Goal: Task Accomplishment & Management: Complete application form

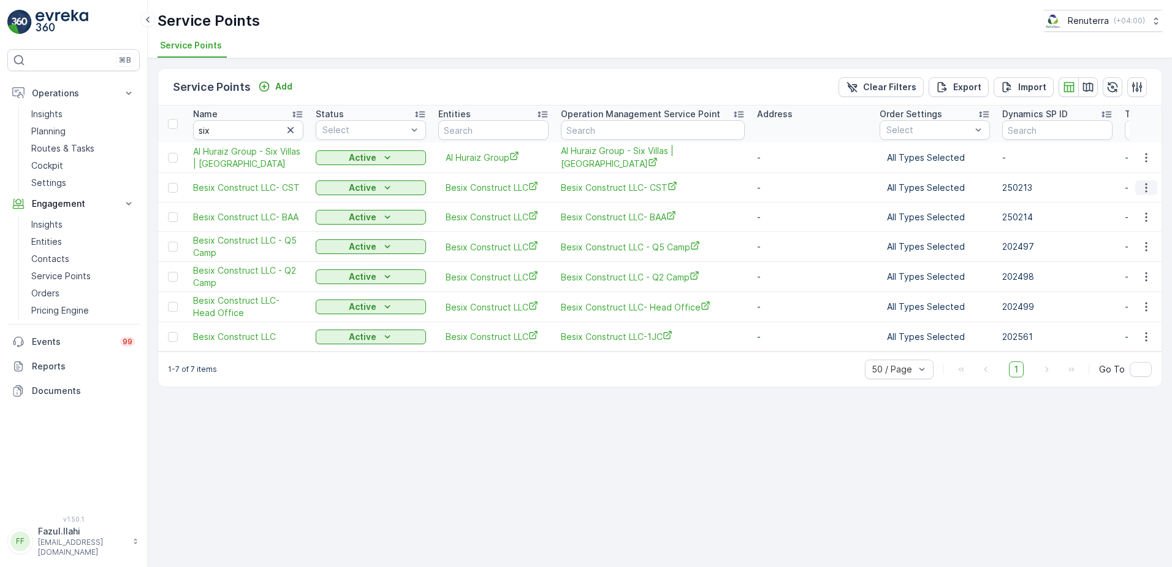
click at [1142, 186] on icon "button" at bounding box center [1146, 187] width 12 height 12
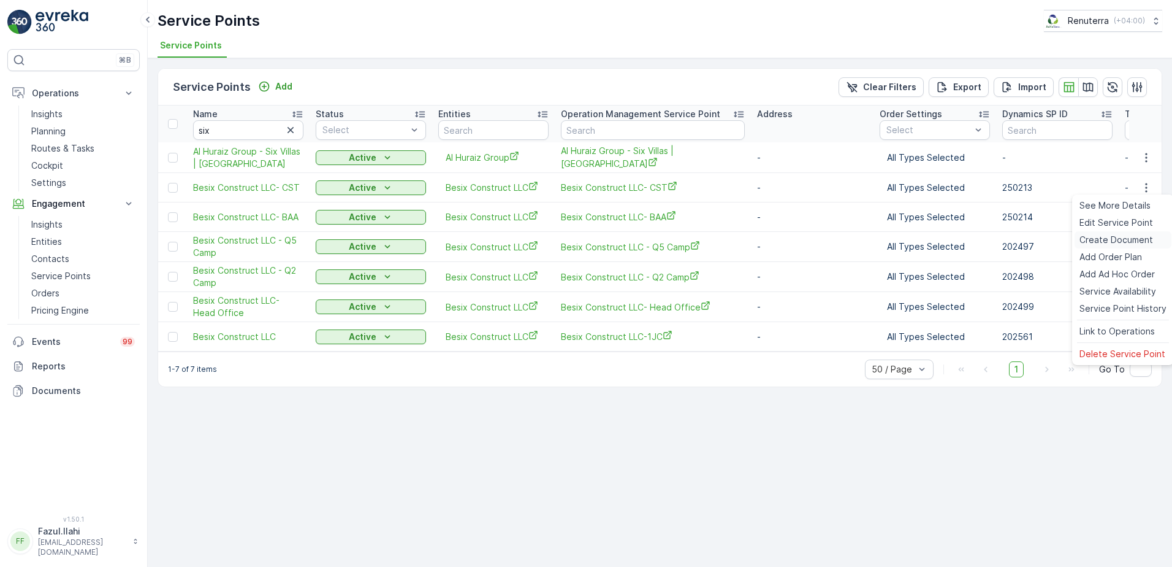
click at [1107, 237] on span "Create Document" at bounding box center [1117, 240] width 74 height 12
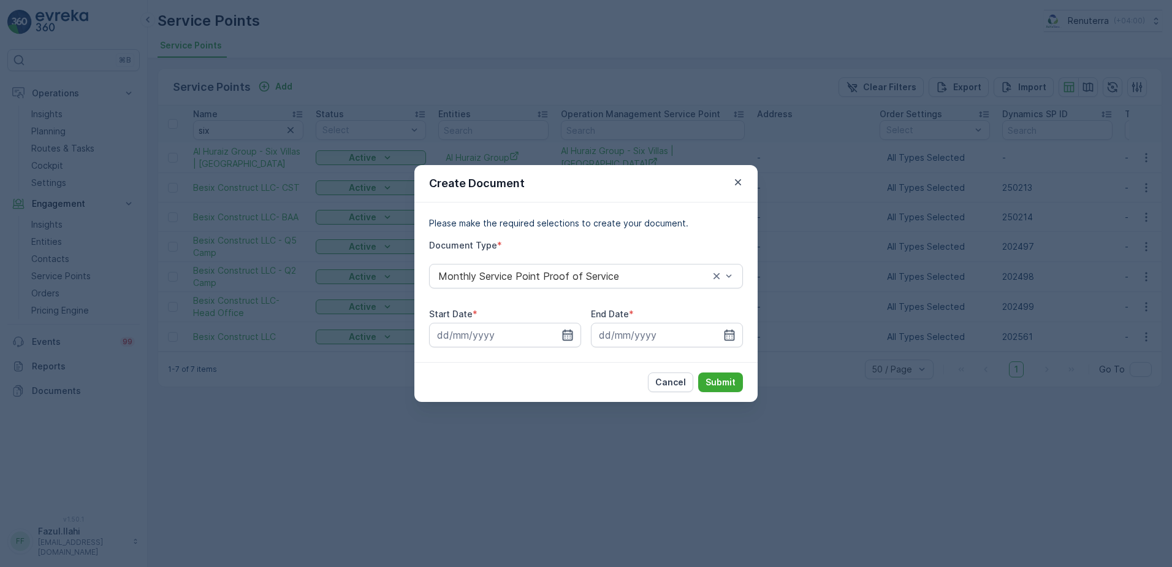
click at [563, 336] on icon "button" at bounding box center [568, 334] width 10 height 11
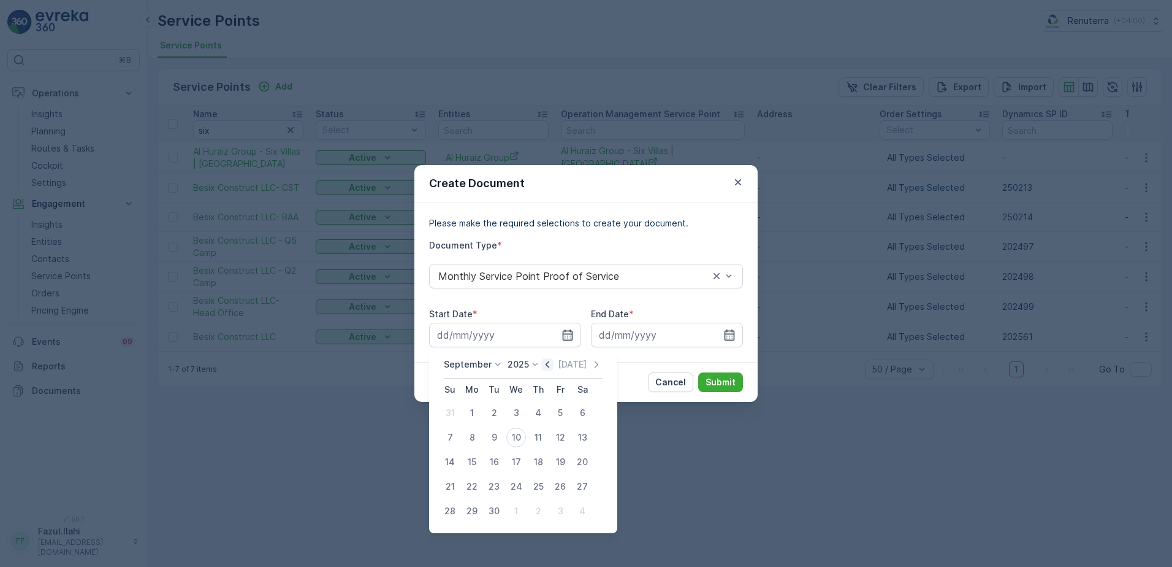
click at [548, 363] on icon "button" at bounding box center [547, 364] width 12 height 12
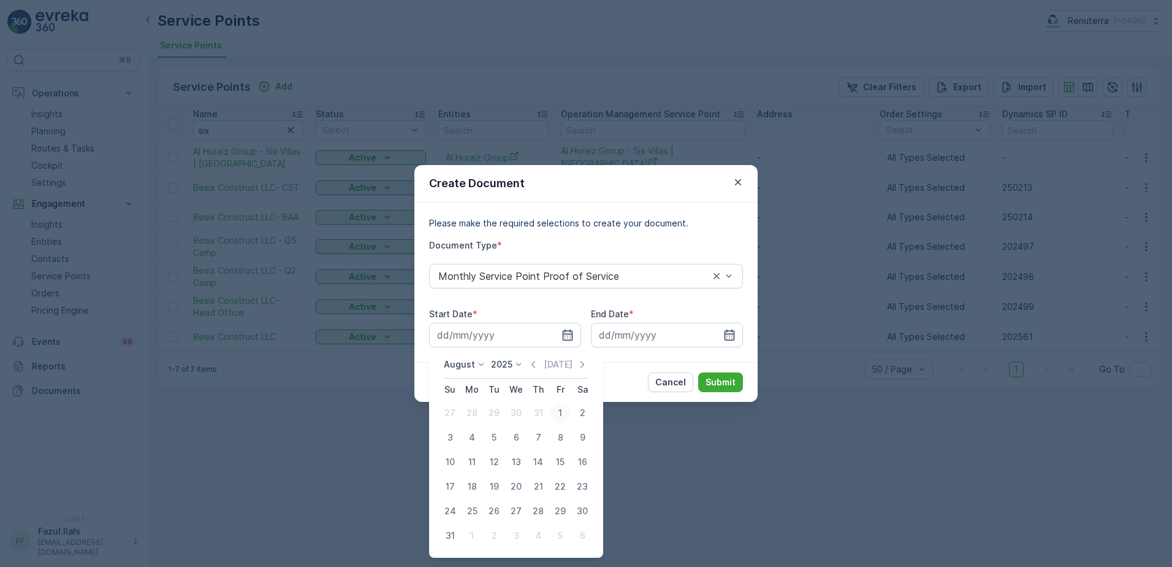
click at [562, 411] on div "1" at bounding box center [561, 413] width 20 height 20
type input "01.08.2025"
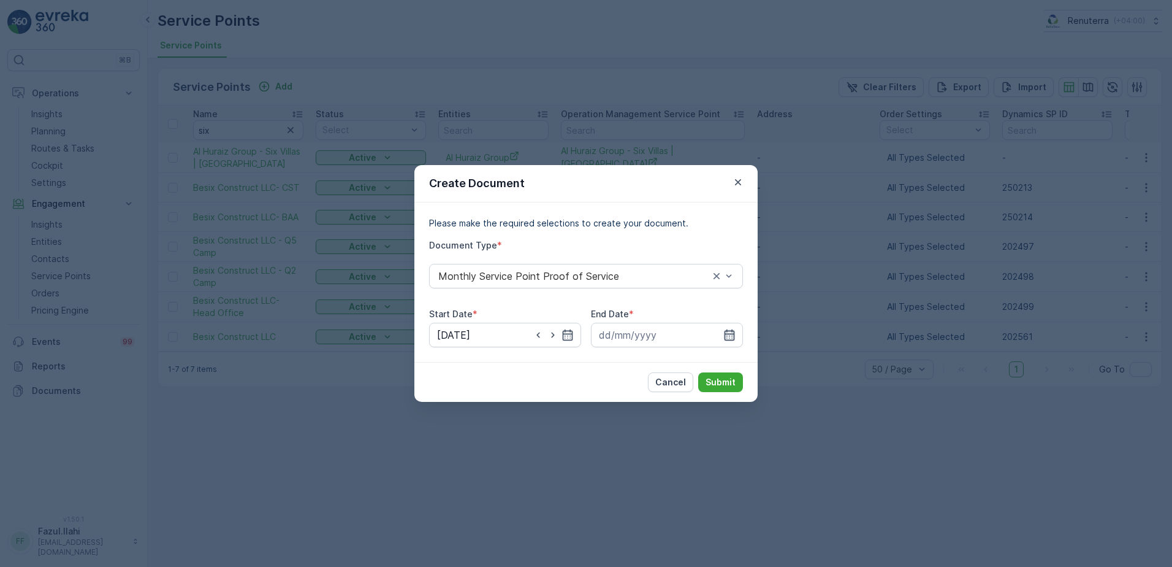
click at [733, 339] on icon "button" at bounding box center [730, 335] width 12 height 12
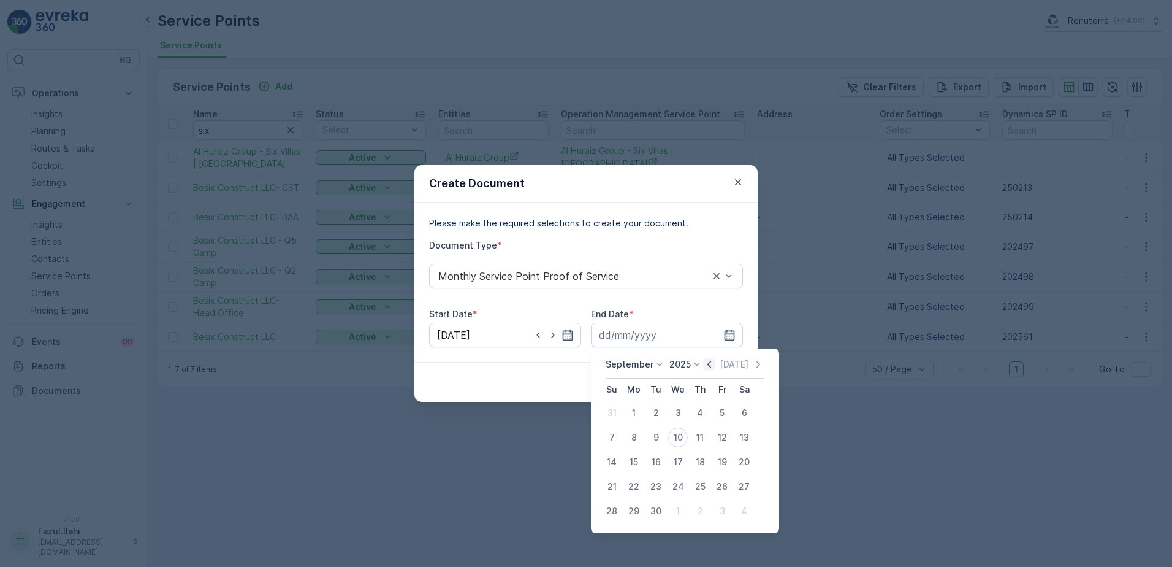
click at [709, 365] on icon "button" at bounding box center [709, 364] width 12 height 12
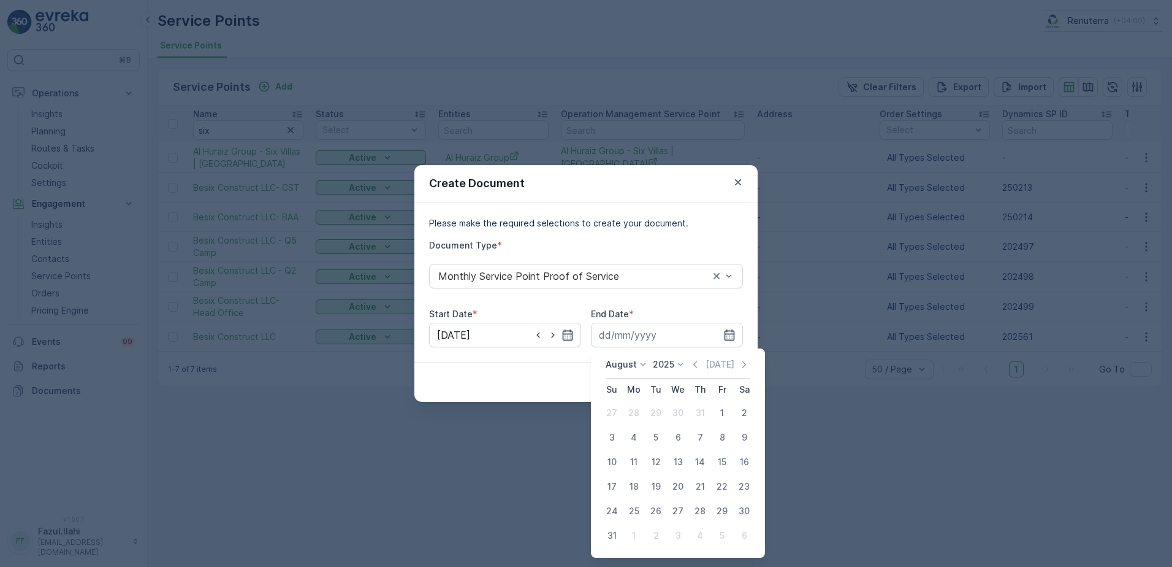
click at [610, 538] on div "31" at bounding box center [612, 535] width 20 height 20
type input "31.08.2025"
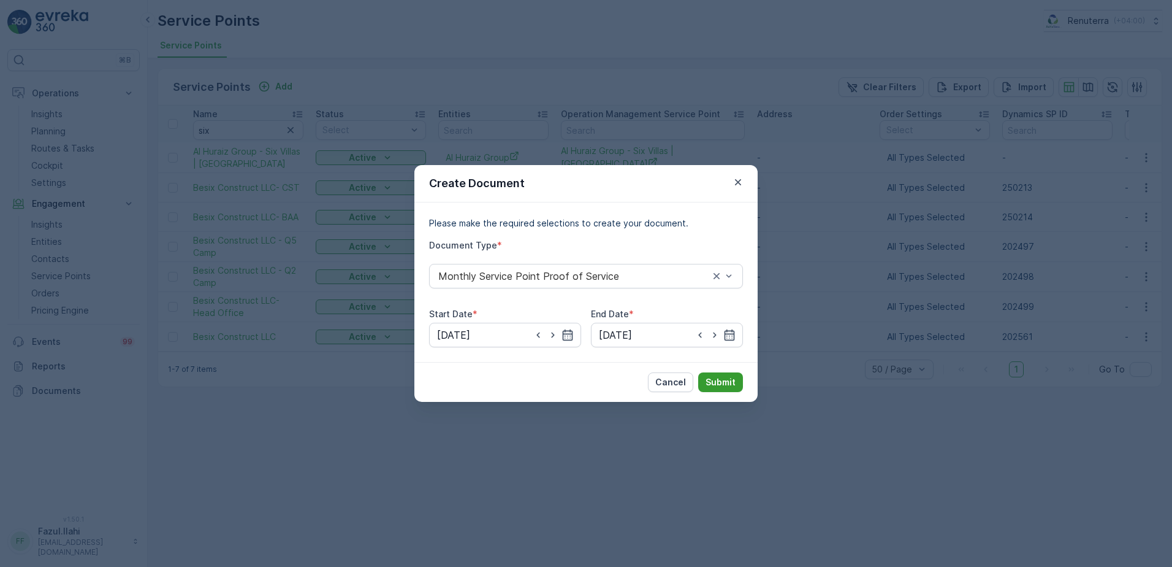
click at [731, 380] on p "Submit" at bounding box center [721, 382] width 30 height 12
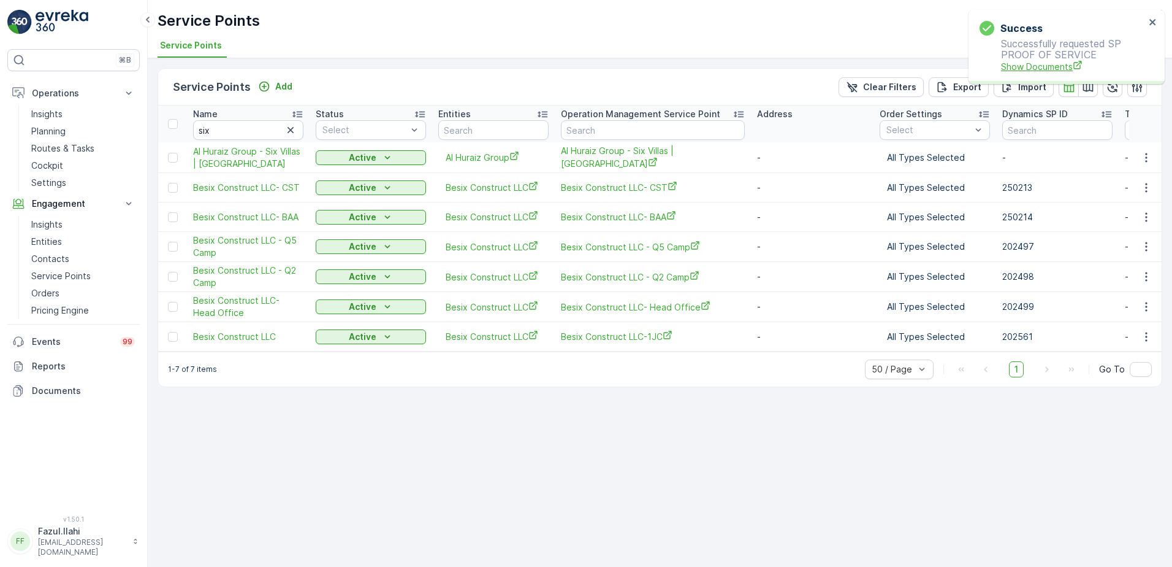
click at [1051, 63] on span "Show Documents" at bounding box center [1073, 66] width 144 height 13
click at [1147, 250] on icon "button" at bounding box center [1146, 246] width 2 height 9
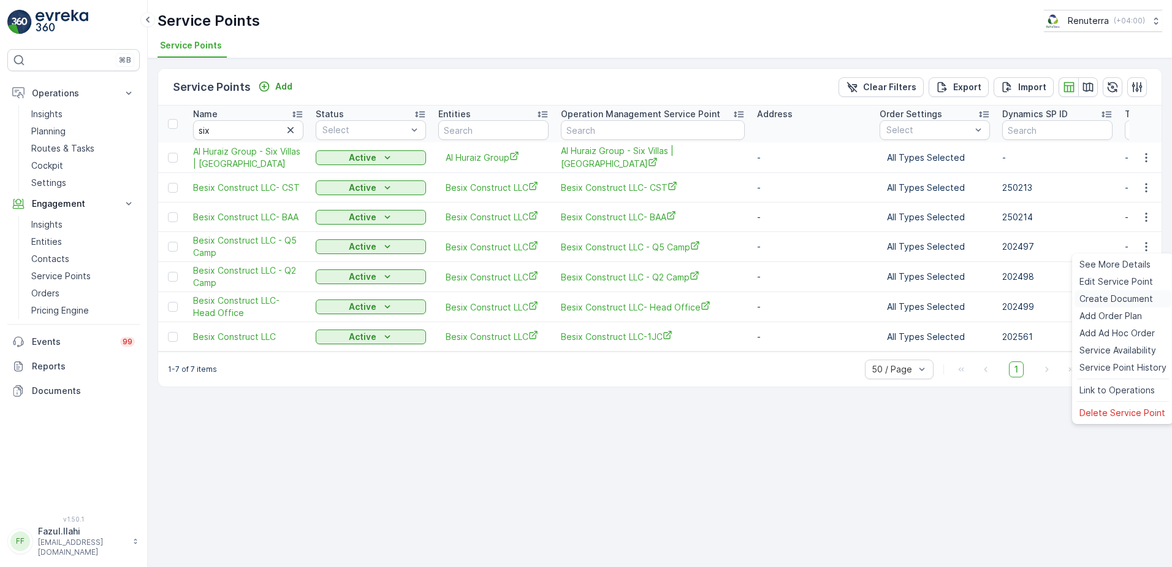
click at [1106, 301] on span "Create Document" at bounding box center [1117, 298] width 74 height 12
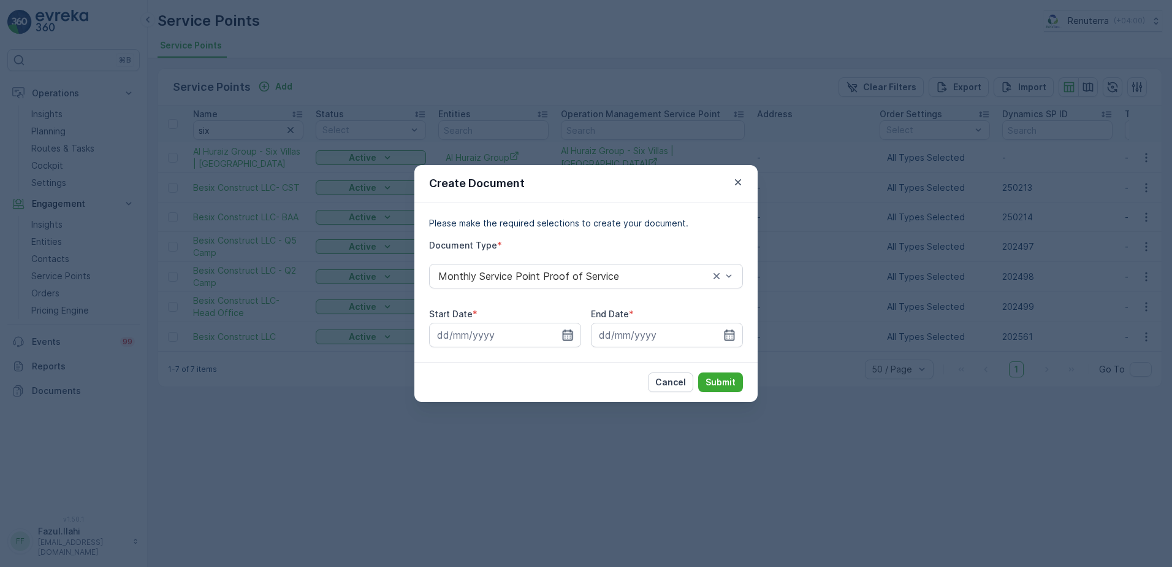
click at [572, 330] on icon "button" at bounding box center [568, 334] width 10 height 11
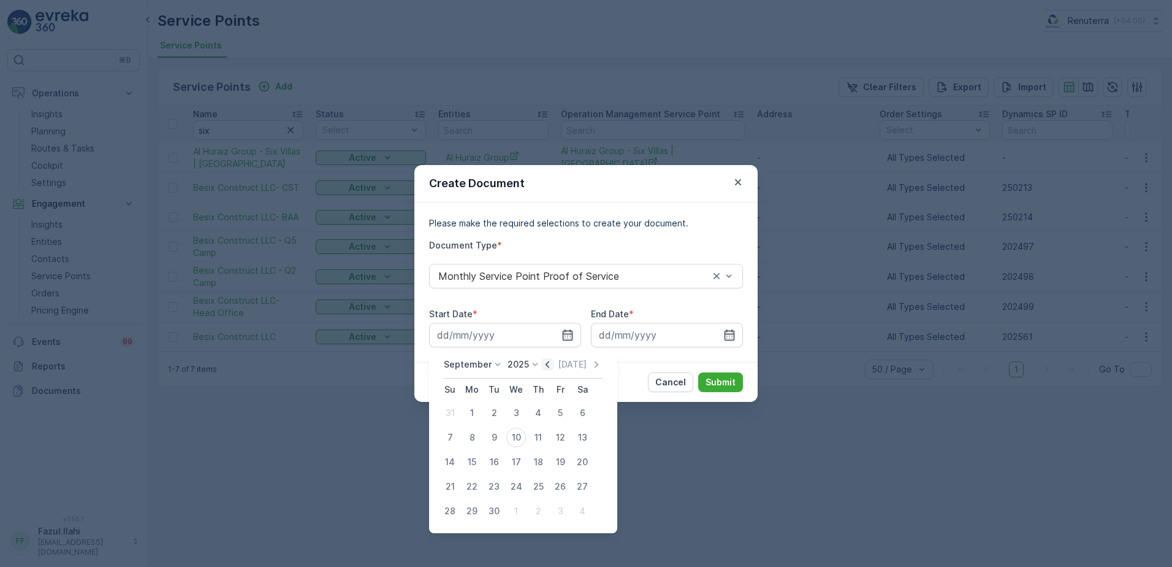
click at [544, 369] on icon "button" at bounding box center [547, 364] width 12 height 12
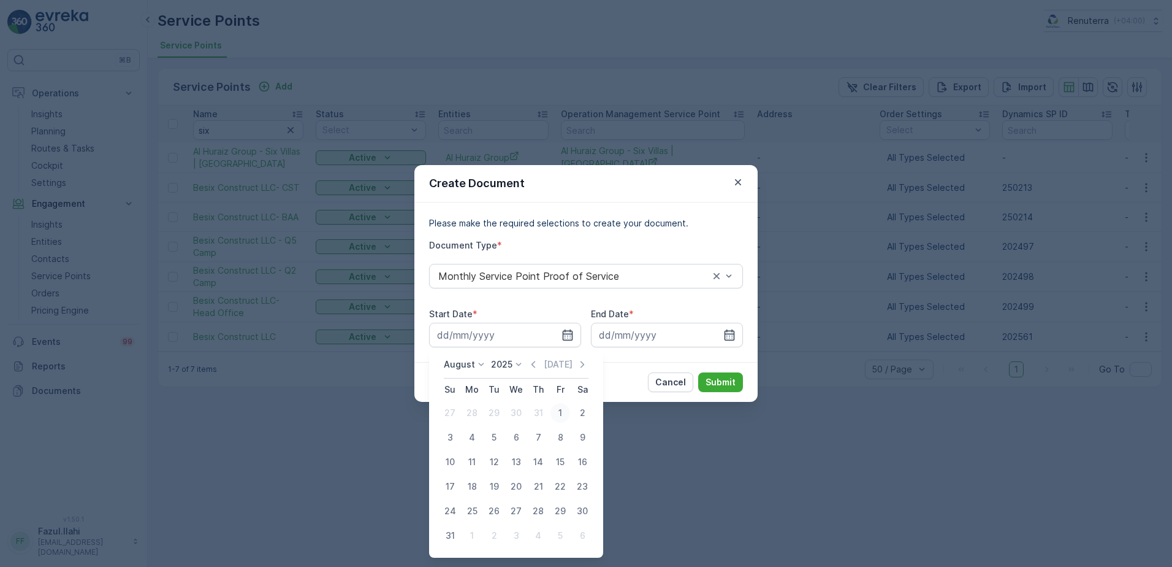
click at [559, 416] on div "1" at bounding box center [561, 413] width 20 height 20
type input "01.08.2025"
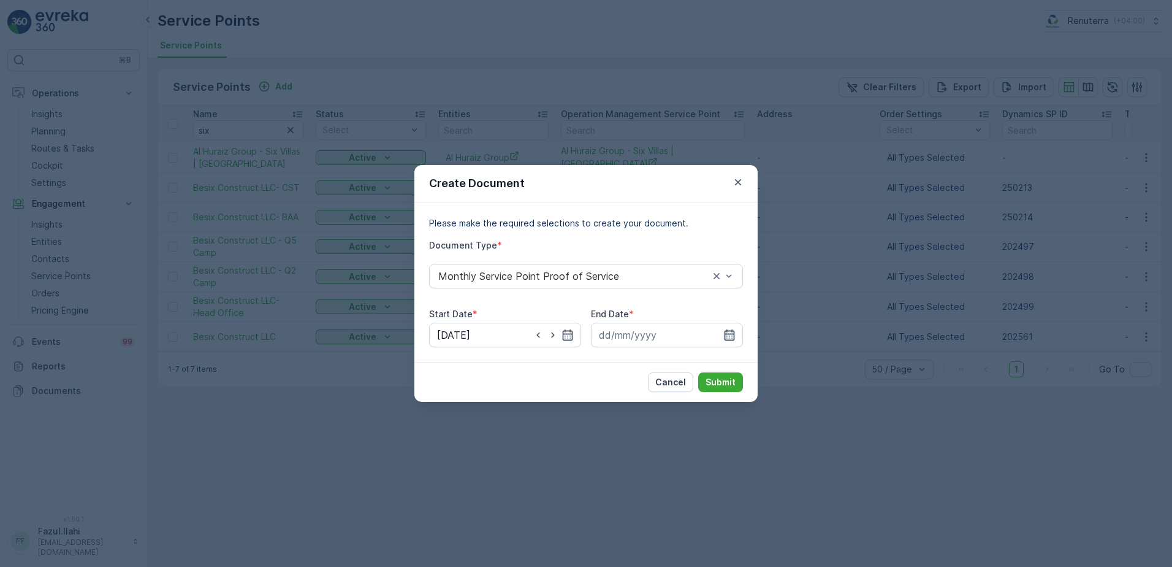
click at [733, 332] on icon "button" at bounding box center [730, 335] width 12 height 12
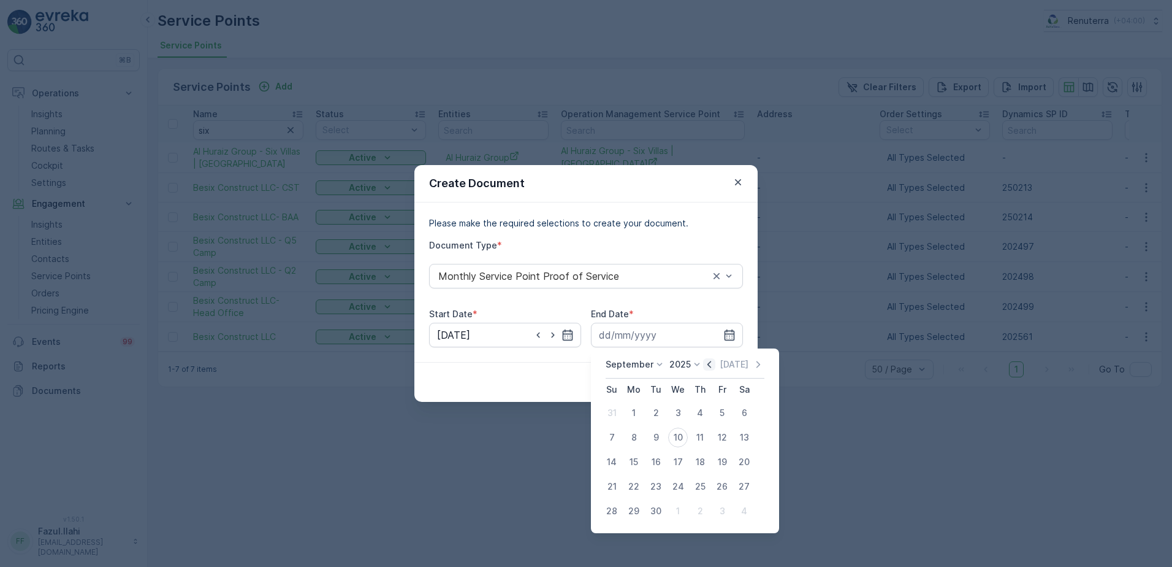
click at [708, 363] on icon "button" at bounding box center [710, 364] width 4 height 7
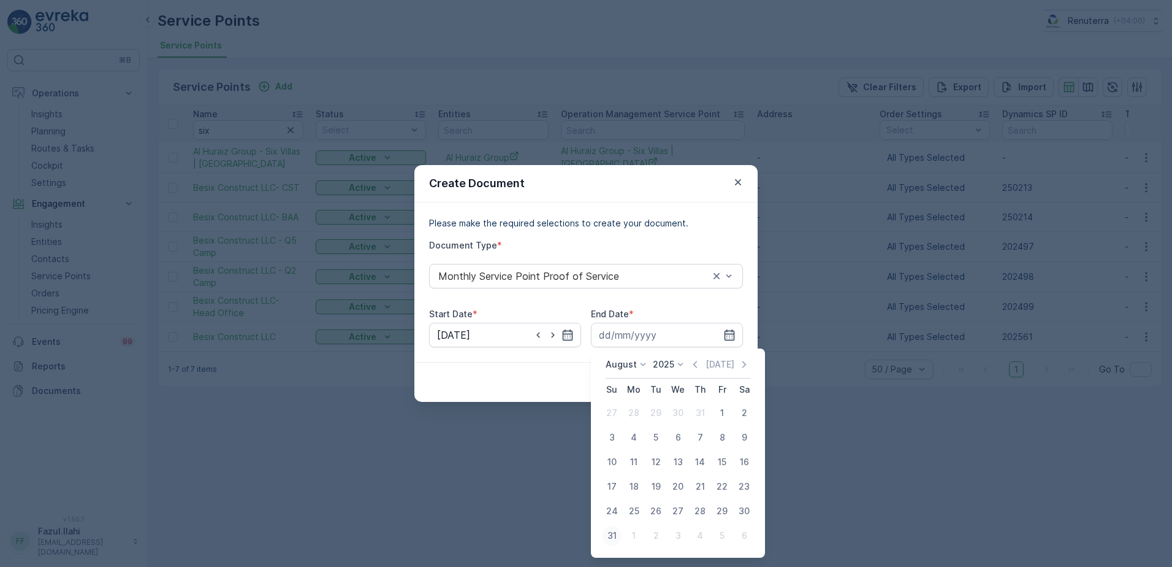
click at [604, 539] on div "31" at bounding box center [612, 535] width 20 height 20
type input "31.08.2025"
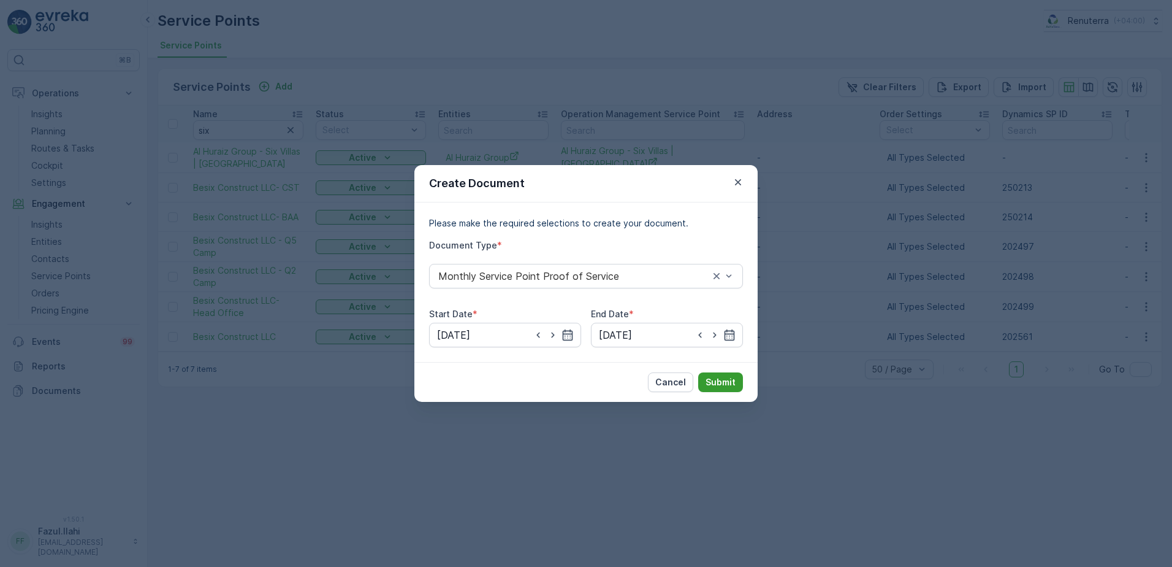
click at [719, 380] on p "Submit" at bounding box center [721, 382] width 30 height 12
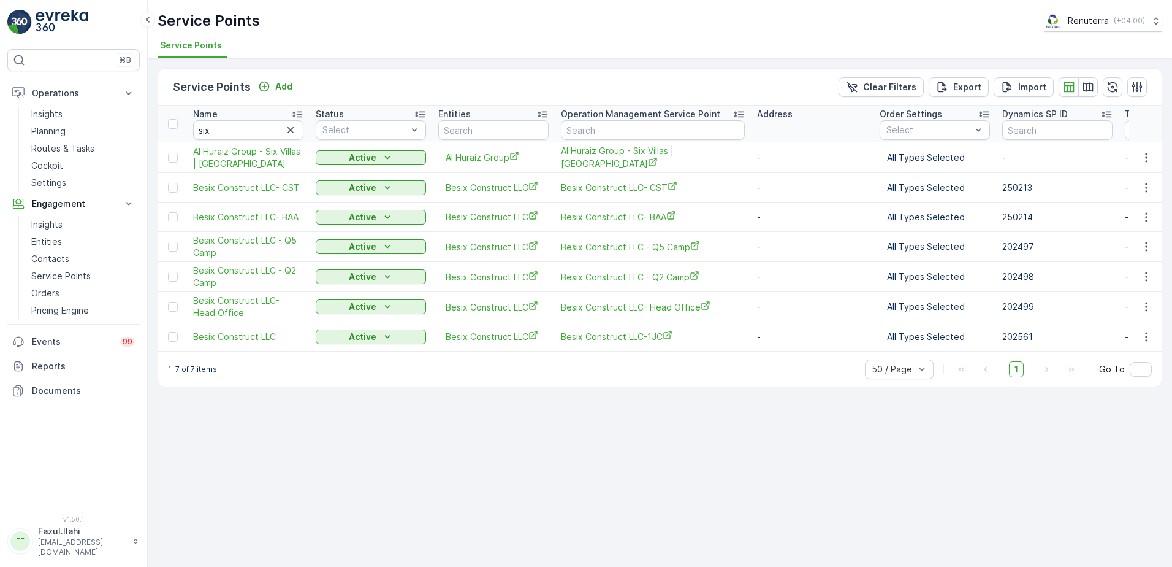
drag, startPoint x: 1144, startPoint y: 243, endPoint x: 1133, endPoint y: 252, distance: 14.0
click at [1140, 246] on button "button" at bounding box center [1147, 246] width 22 height 15
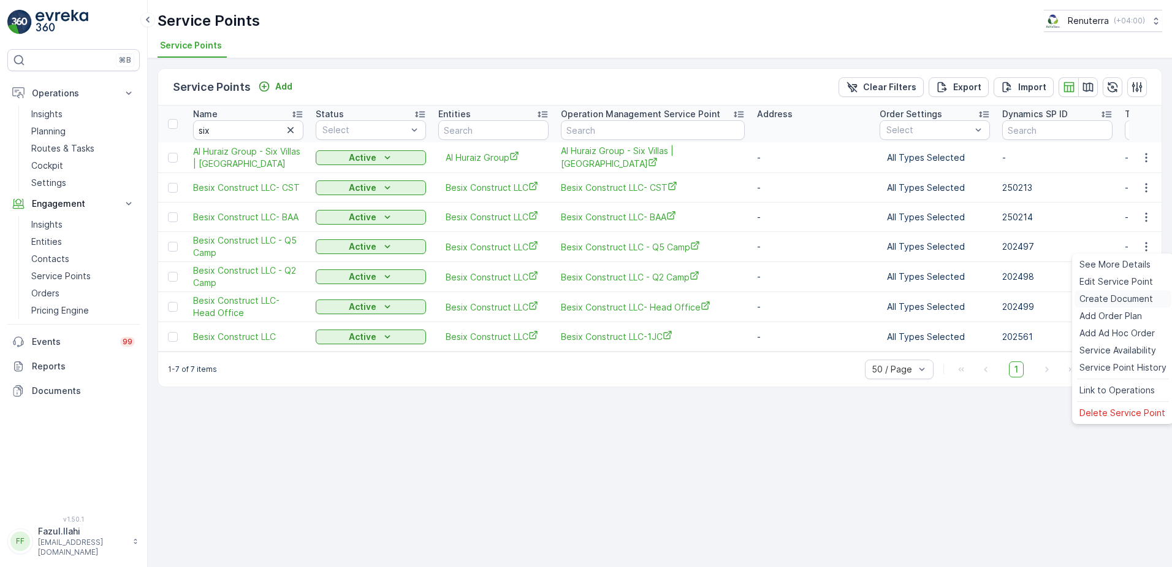
drag, startPoint x: 1109, startPoint y: 301, endPoint x: 1109, endPoint y: 290, distance: 11.0
click at [1109, 290] on div "Create Document" at bounding box center [1123, 298] width 97 height 17
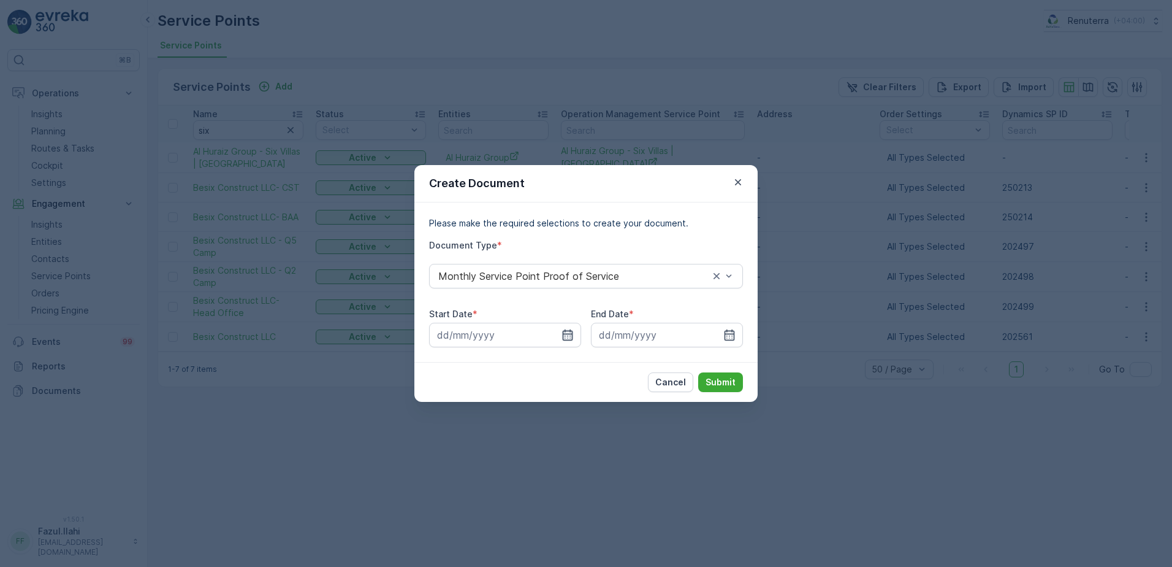
click at [568, 331] on icon "button" at bounding box center [568, 334] width 10 height 11
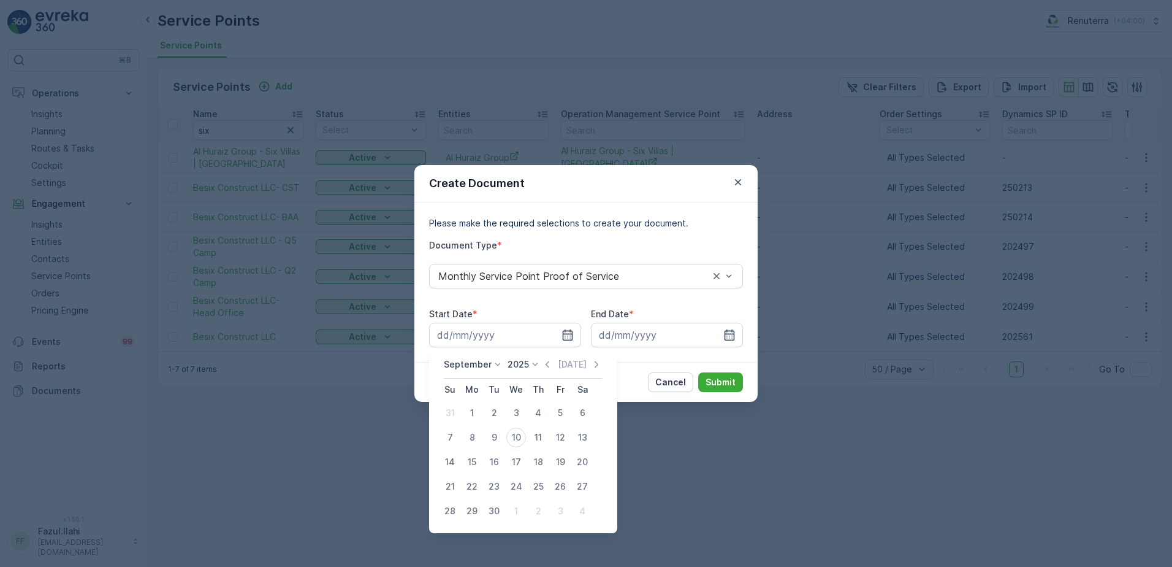
click at [545, 365] on icon "button" at bounding box center [547, 364] width 12 height 12
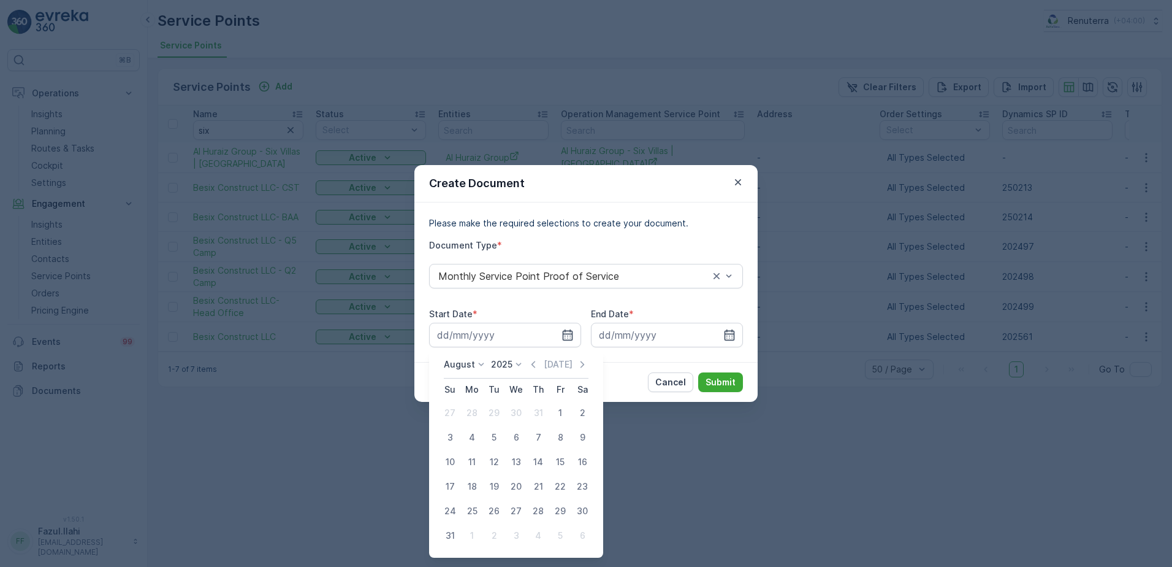
click at [555, 406] on div "1" at bounding box center [561, 413] width 20 height 20
type input "01.08.2025"
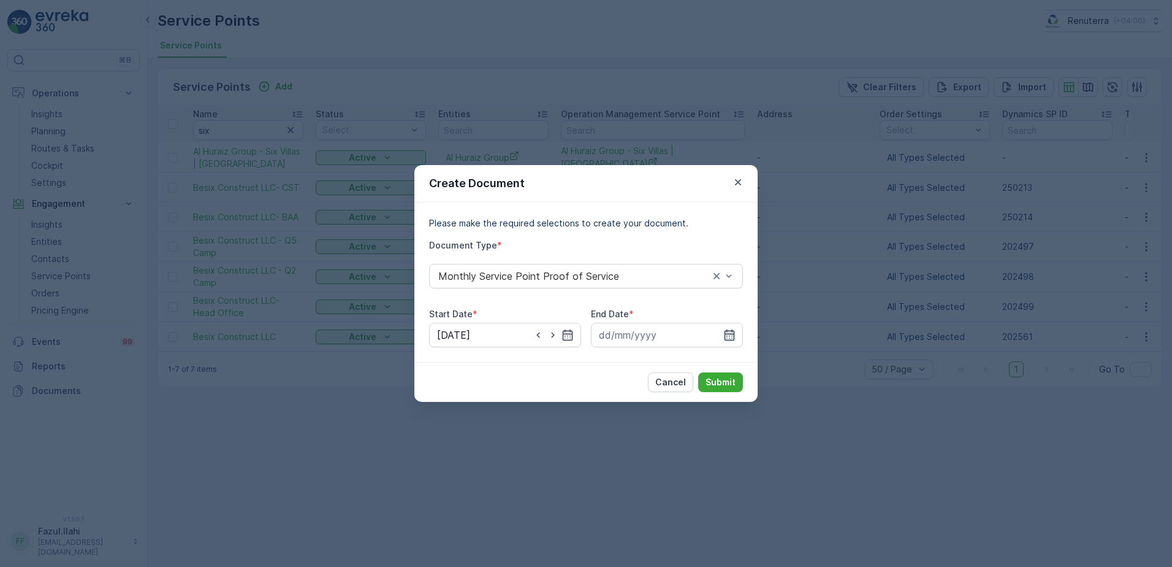
click at [735, 337] on icon "button" at bounding box center [730, 335] width 12 height 12
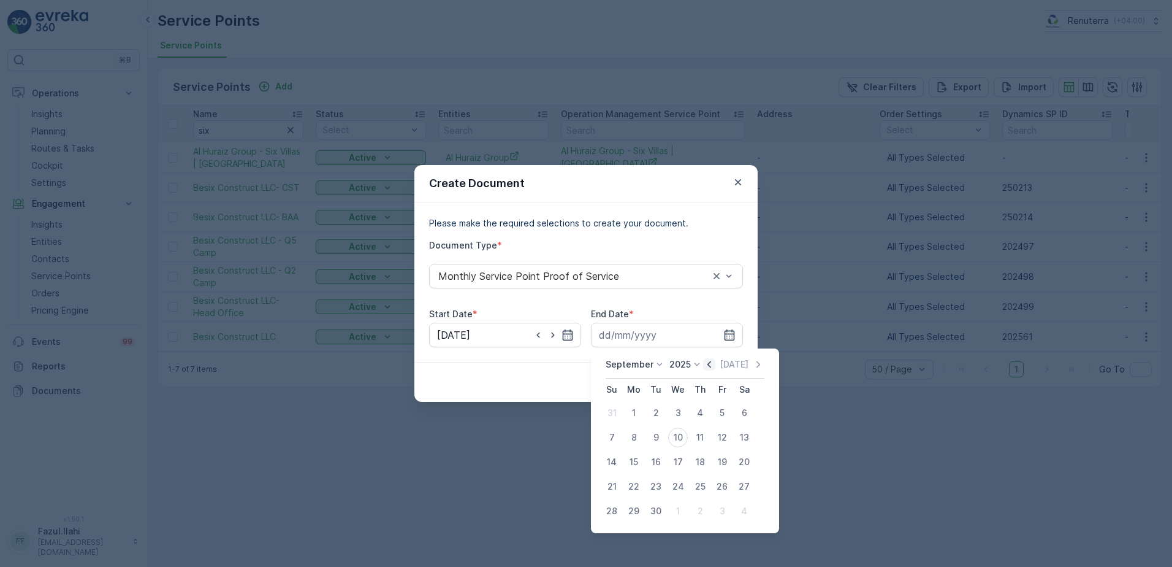
click at [705, 361] on icon "button" at bounding box center [709, 364] width 12 height 12
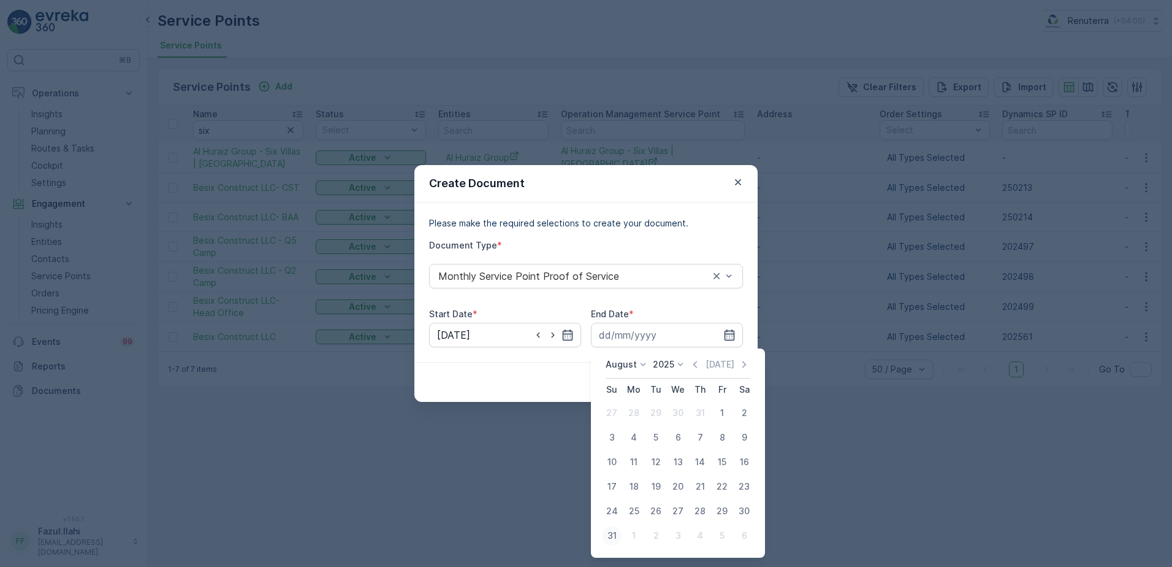
click at [617, 538] on div "31" at bounding box center [612, 535] width 20 height 20
type input "31.08.2025"
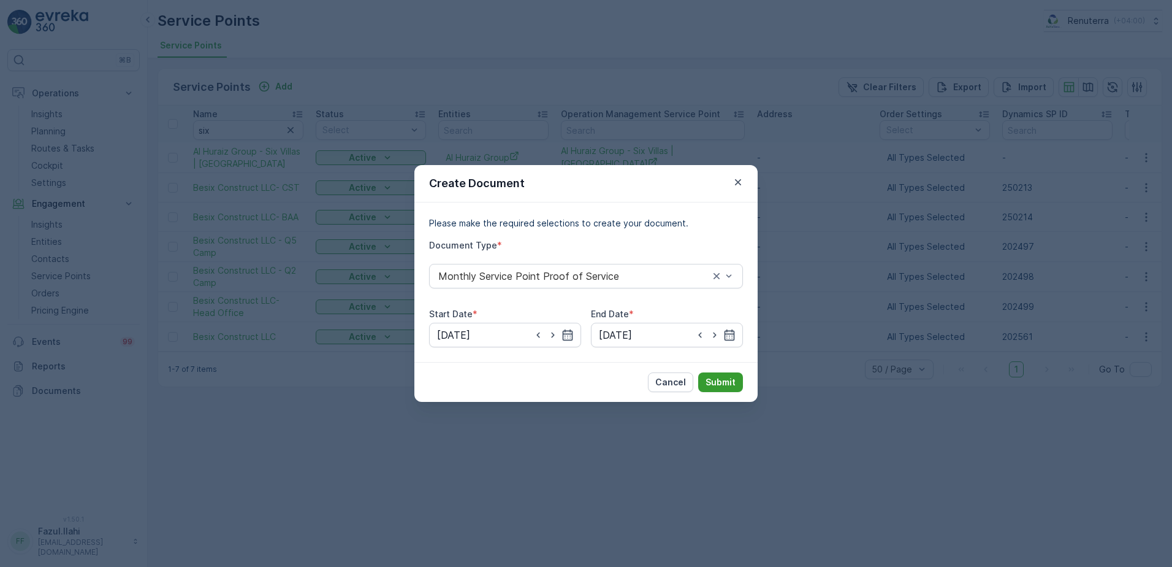
click at [722, 378] on p "Submit" at bounding box center [721, 382] width 30 height 12
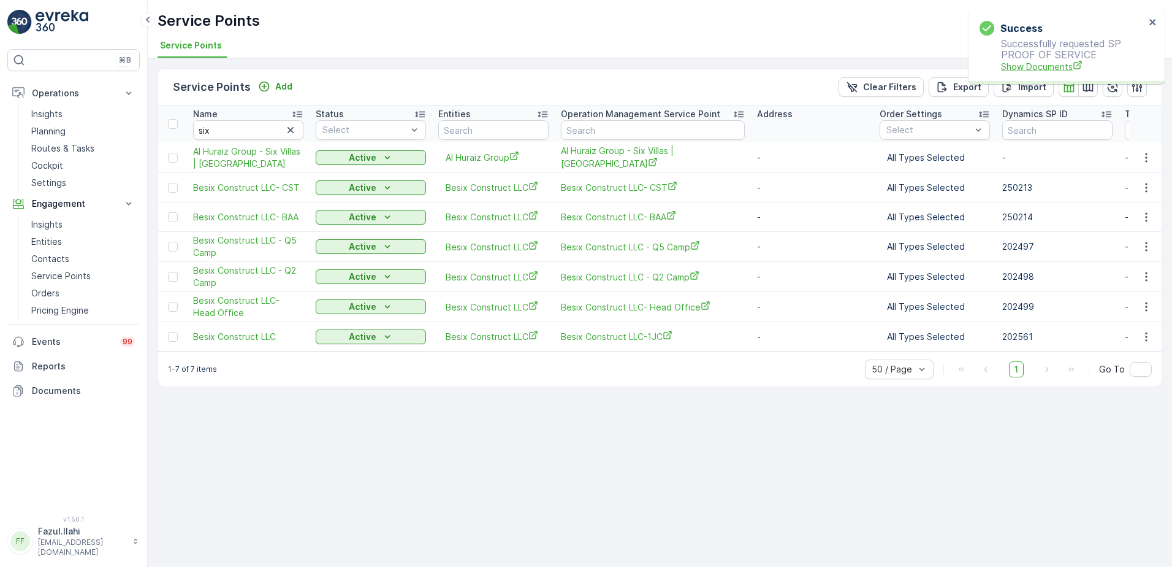
click at [1062, 62] on span "Show Documents" at bounding box center [1073, 66] width 144 height 13
click at [1140, 337] on button "button" at bounding box center [1147, 336] width 22 height 15
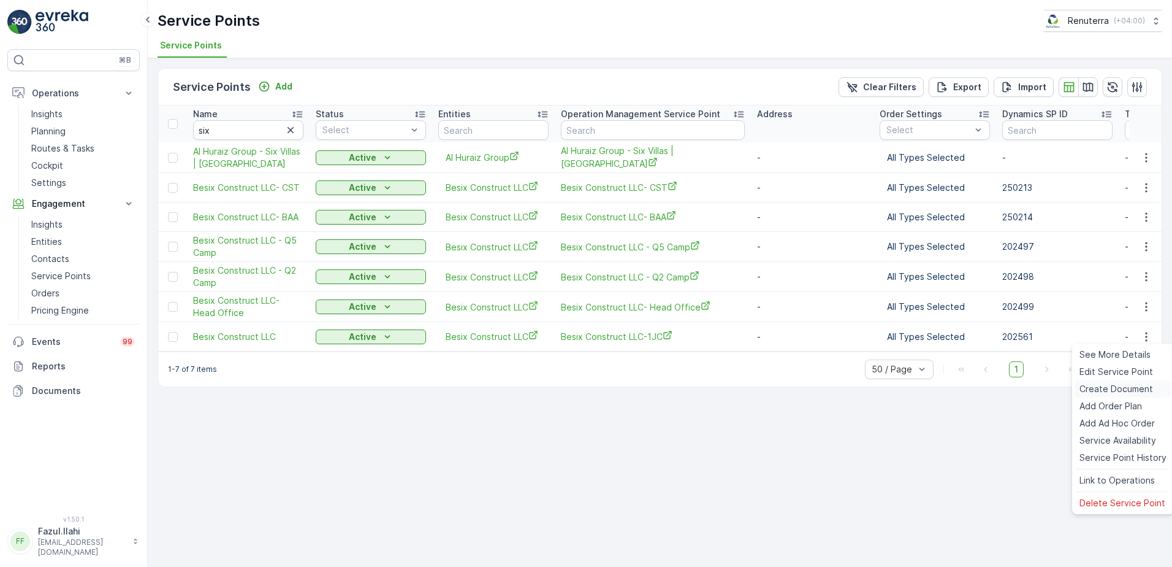
click at [1115, 386] on span "Create Document" at bounding box center [1117, 389] width 74 height 12
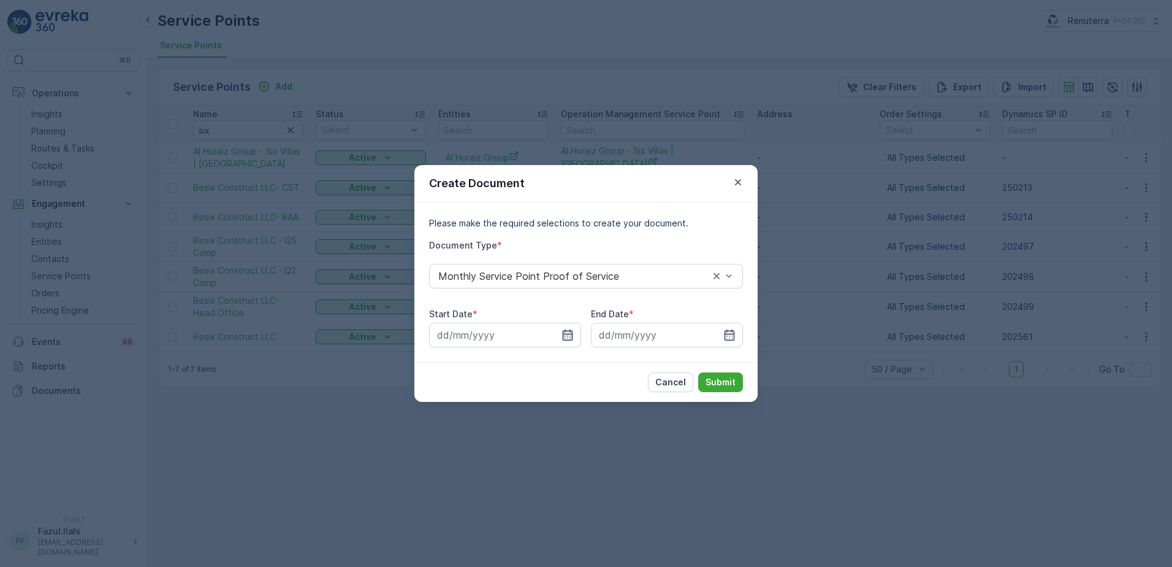
click at [566, 333] on icon "button" at bounding box center [568, 335] width 12 height 12
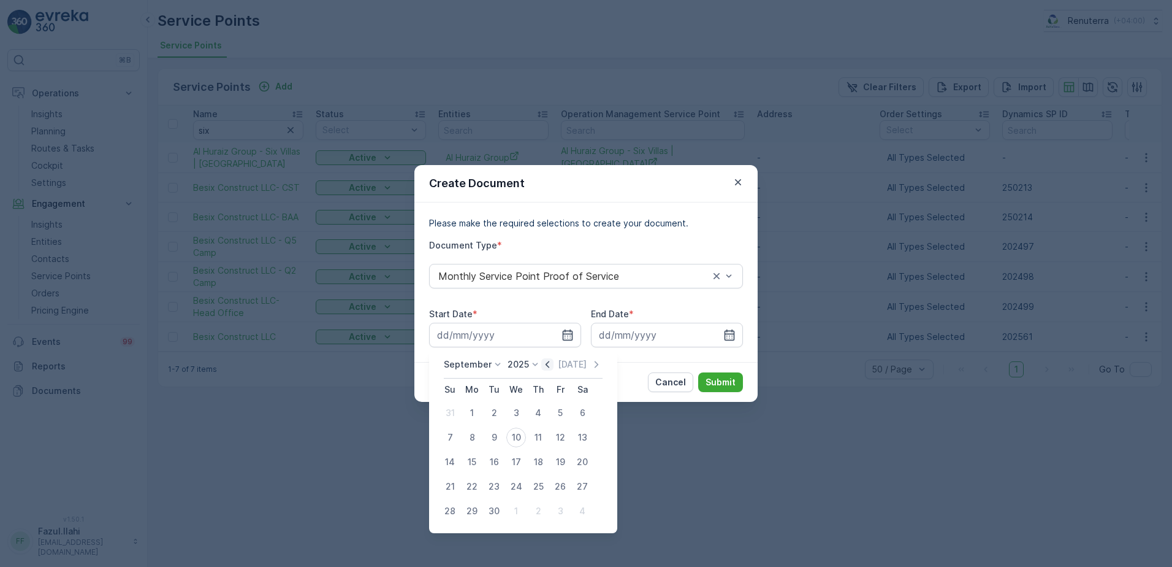
click at [544, 361] on icon "button" at bounding box center [547, 364] width 12 height 12
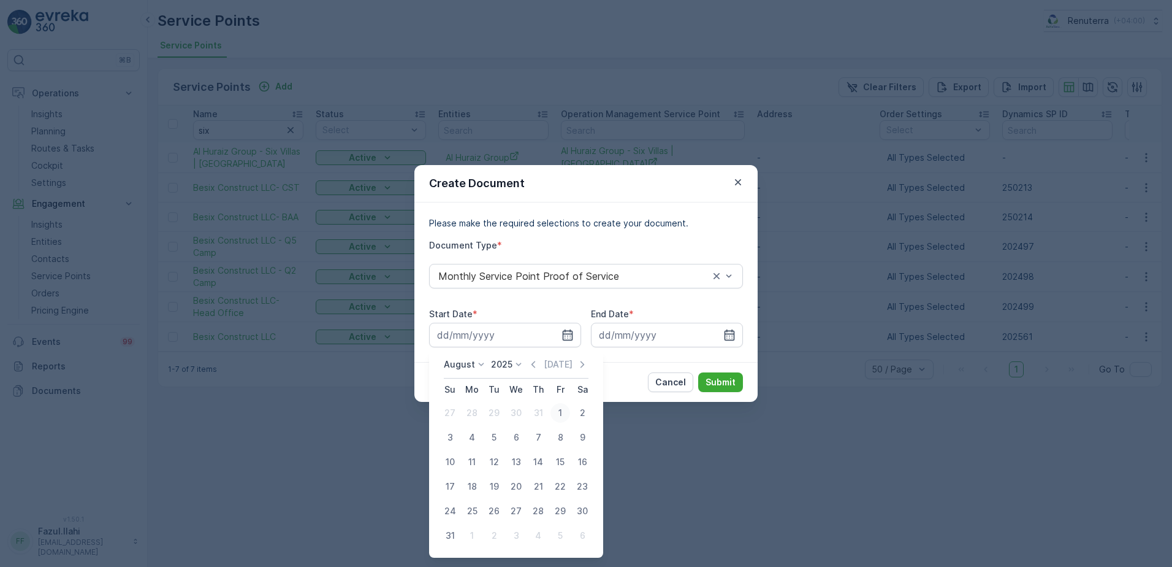
click at [558, 410] on div "1" at bounding box center [561, 413] width 20 height 20
type input "01.08.2025"
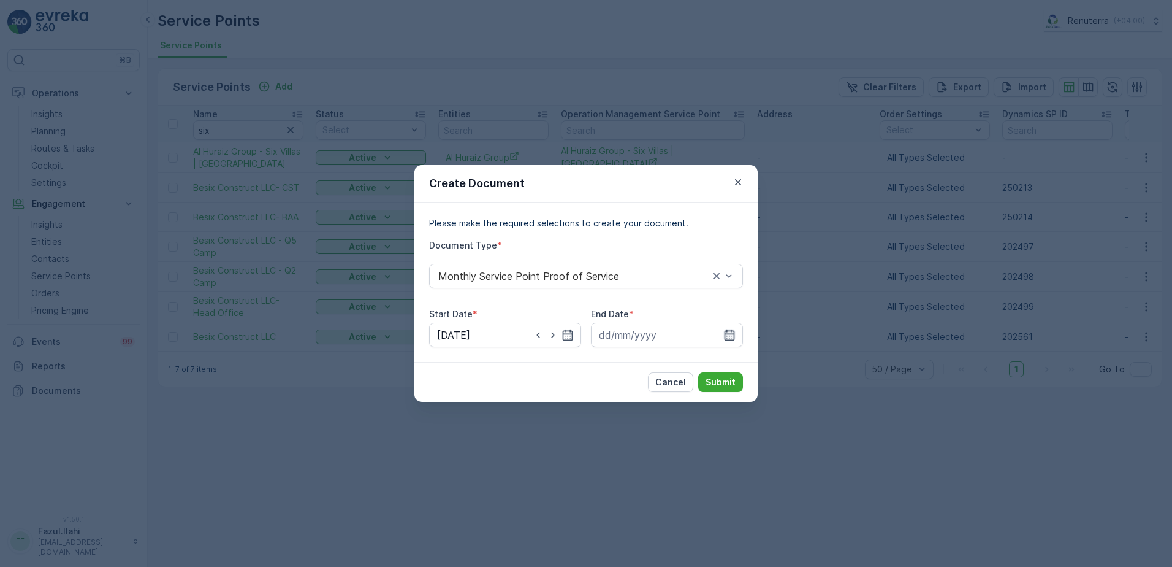
click at [735, 332] on icon "button" at bounding box center [730, 335] width 12 height 12
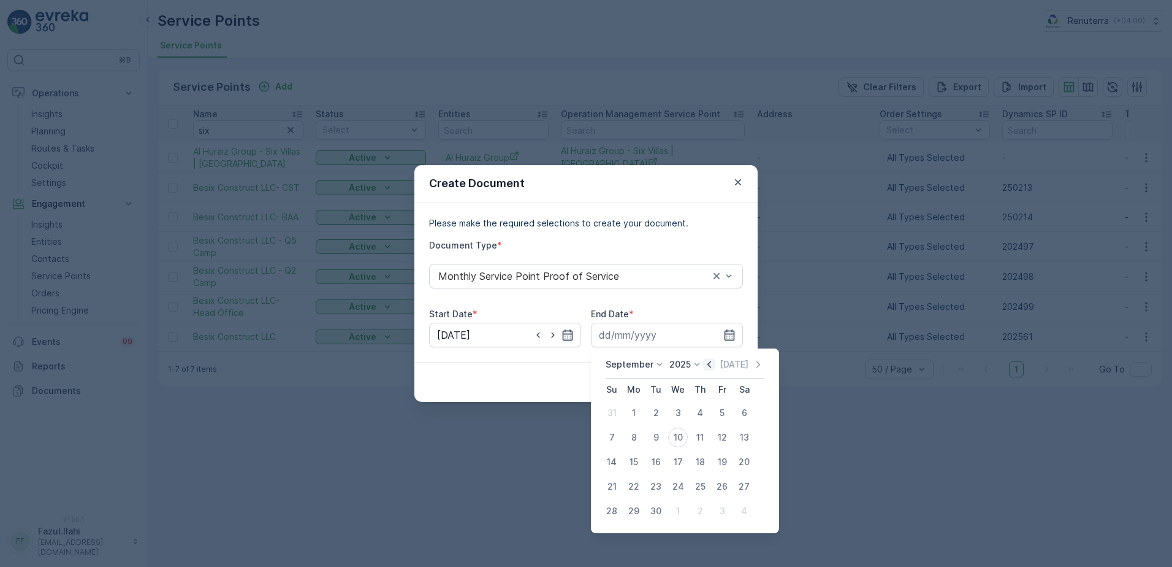
click at [703, 365] on icon "button" at bounding box center [709, 364] width 12 height 12
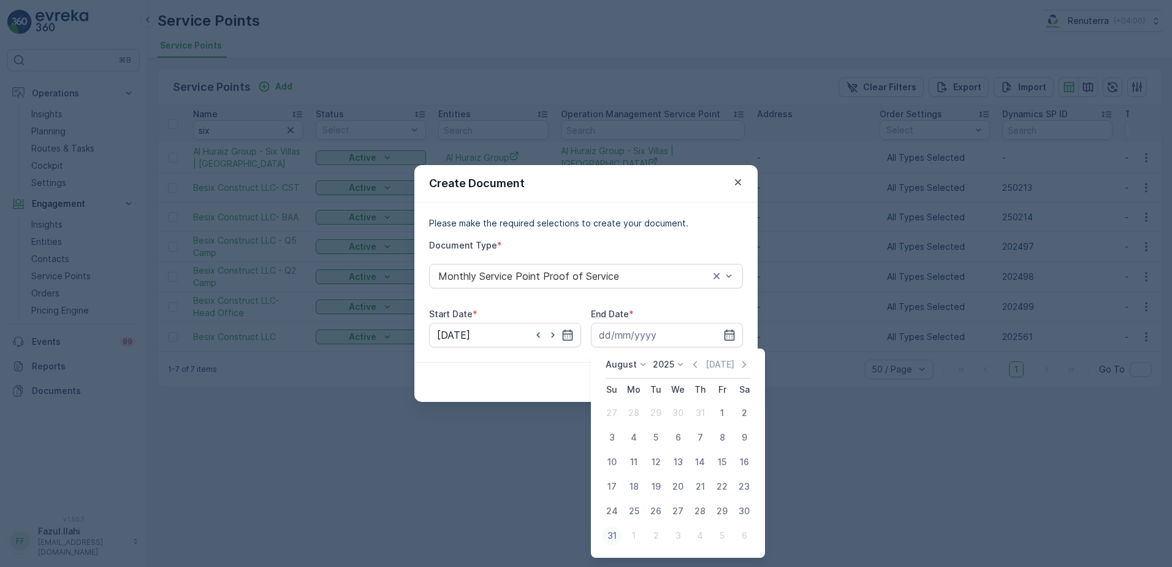
click at [613, 532] on div "31" at bounding box center [612, 535] width 20 height 20
type input "31.08.2025"
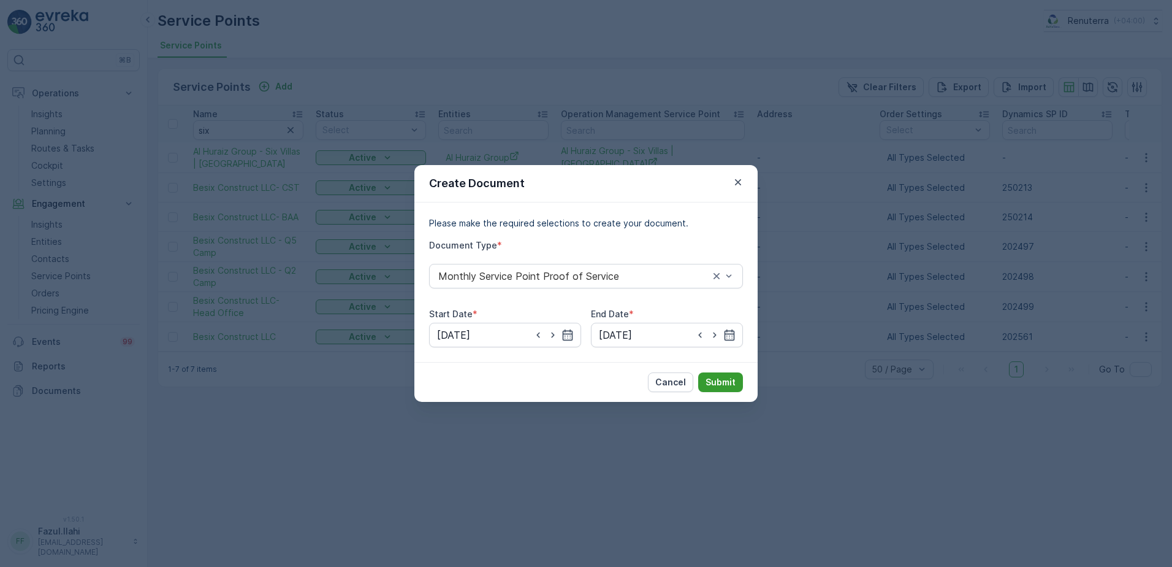
click at [725, 383] on p "Submit" at bounding box center [721, 382] width 30 height 12
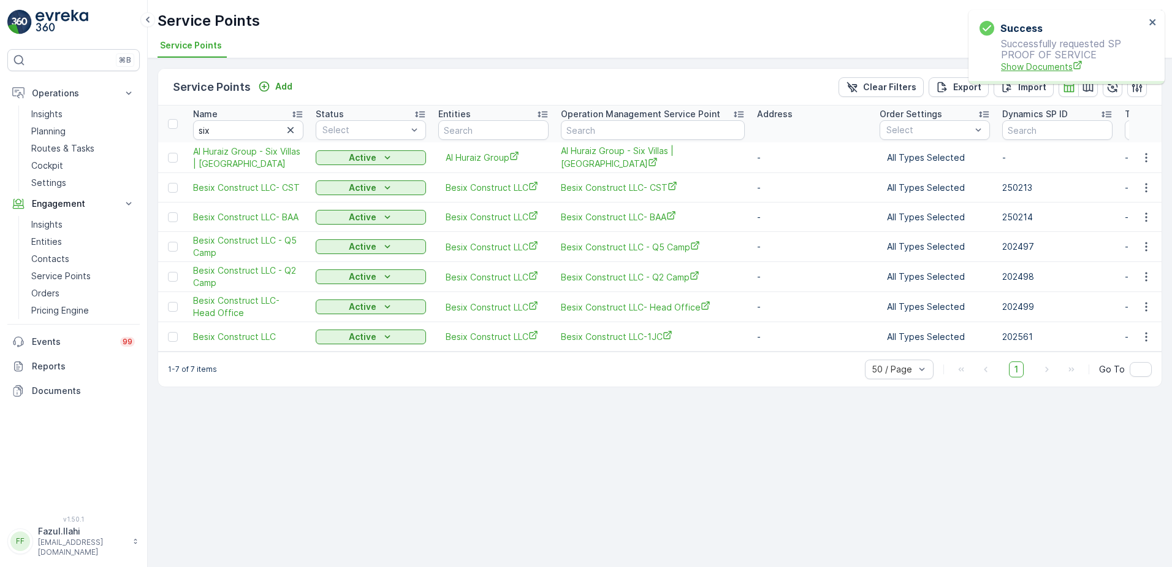
click at [1033, 68] on span "Show Documents" at bounding box center [1073, 66] width 144 height 13
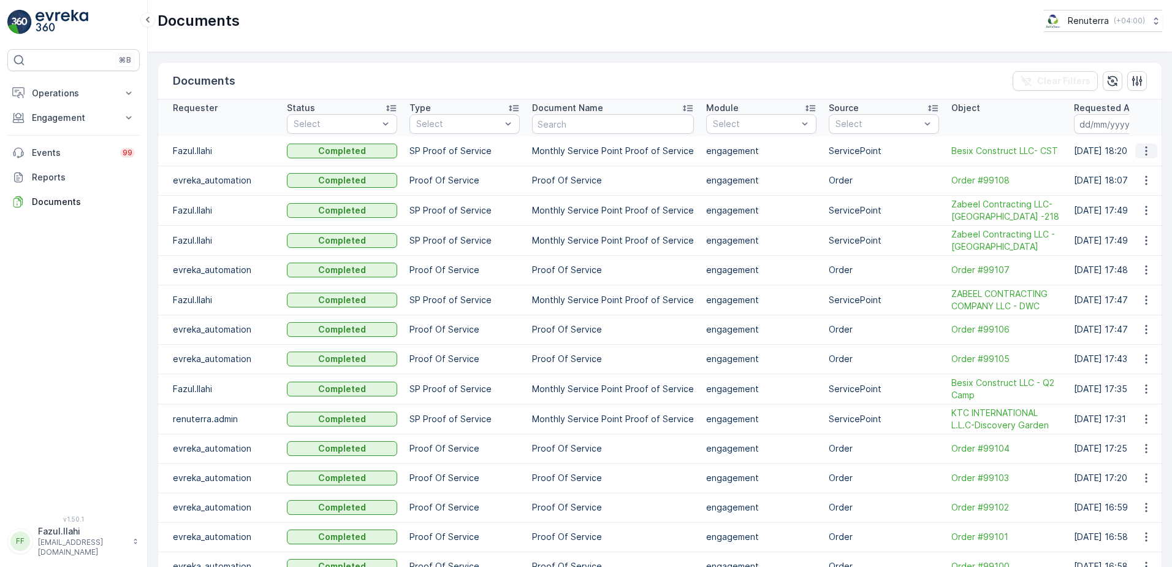
click at [1141, 151] on icon "button" at bounding box center [1146, 151] width 12 height 12
click at [1129, 166] on span "See Details" at bounding box center [1143, 169] width 47 height 12
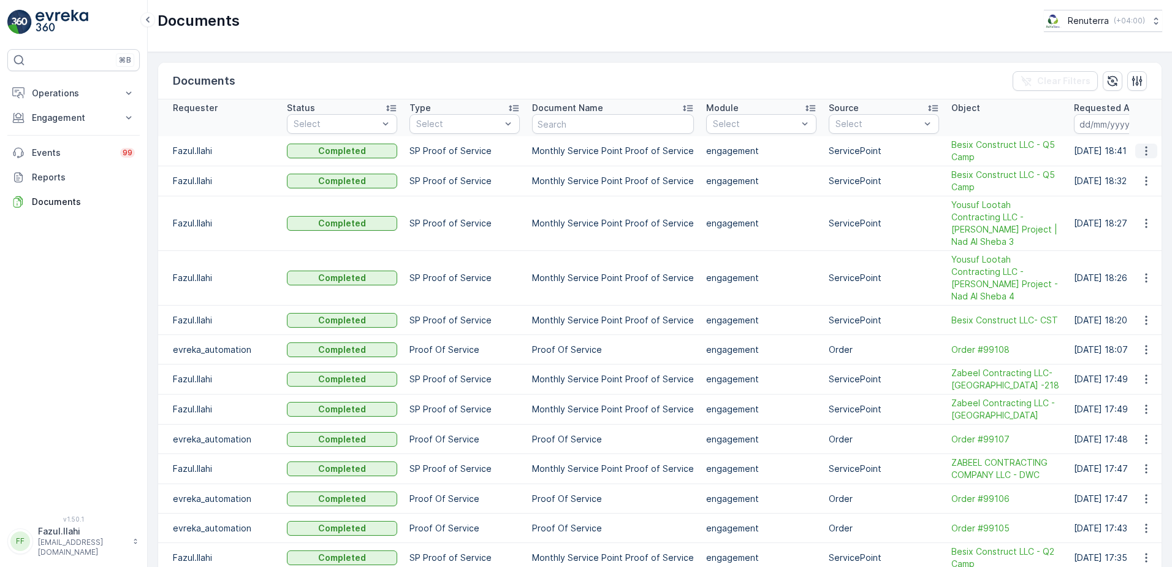
click at [1140, 150] on icon "button" at bounding box center [1146, 151] width 12 height 12
click at [1140, 165] on span "See Details" at bounding box center [1143, 169] width 47 height 12
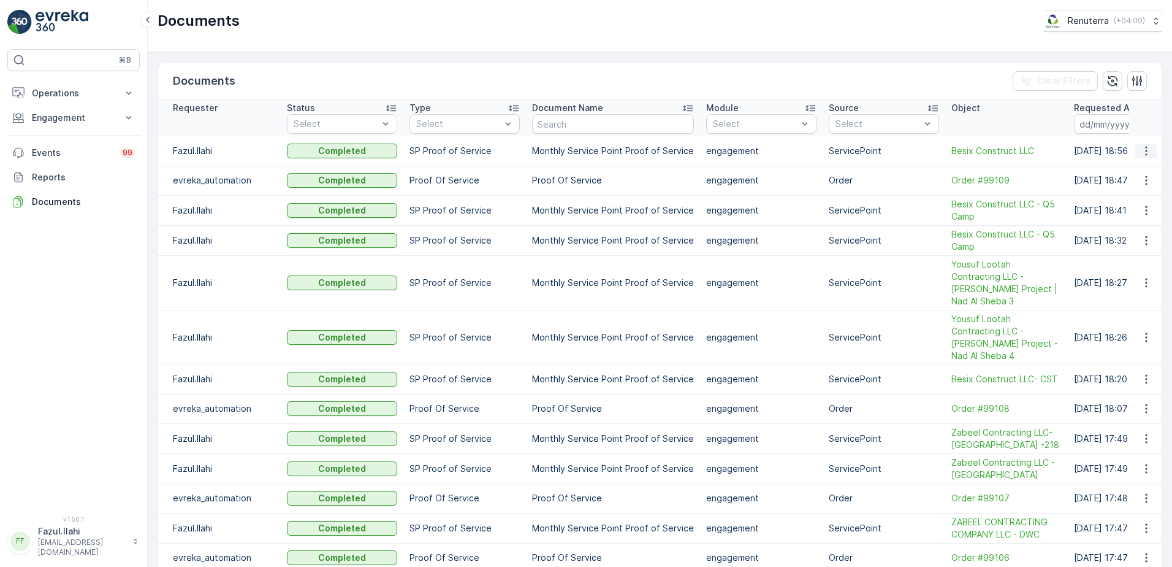
click at [1140, 152] on icon "button" at bounding box center [1146, 151] width 12 height 12
click at [1126, 172] on span "See Details" at bounding box center [1143, 169] width 47 height 12
